Goal: Find specific page/section: Find specific page/section

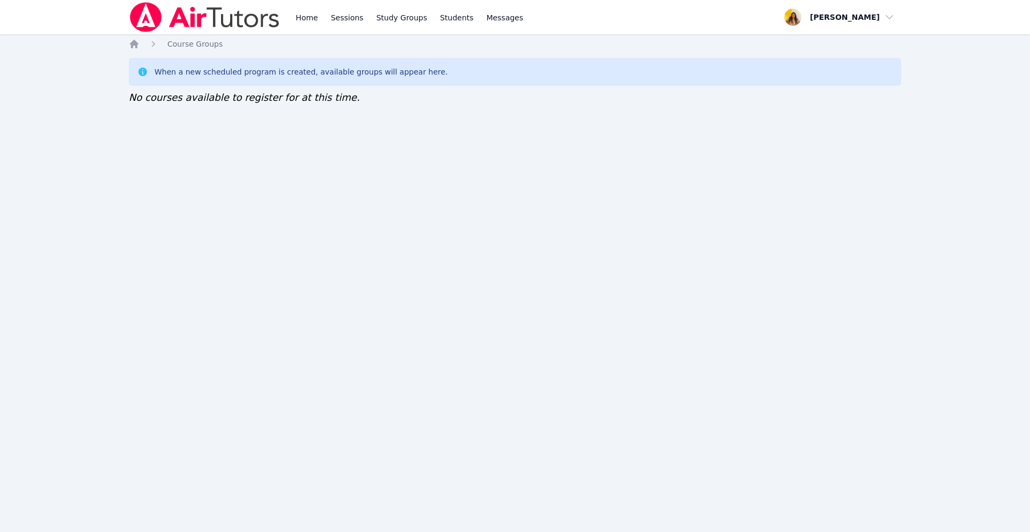
click at [42, 1] on nav "Home Sessions Study Groups Students Messages Open user menu Silvia Sigaran Open…" at bounding box center [515, 17] width 1030 height 34
